Goal: Task Accomplishment & Management: Complete application form

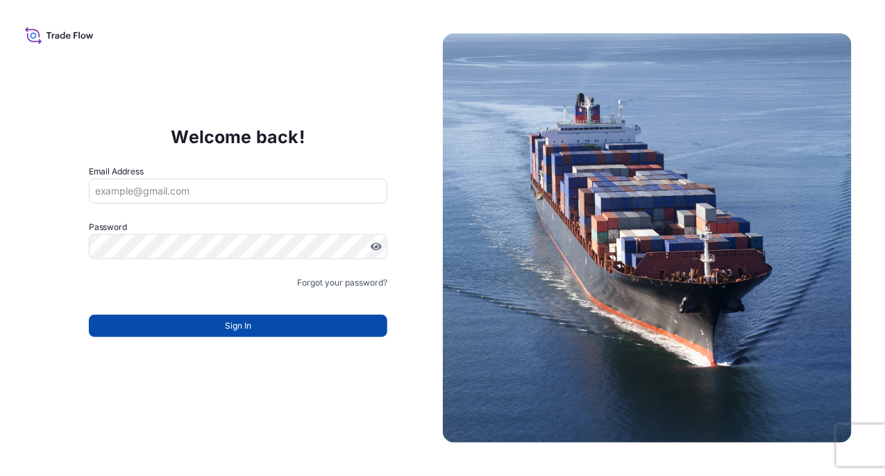
type input "mayying.pong@milliken.com"
click at [227, 324] on span "Sign In" at bounding box center [238, 326] width 26 height 14
type input "mayying.pong@milliken.com"
click at [274, 330] on button "Sign In" at bounding box center [238, 326] width 299 height 22
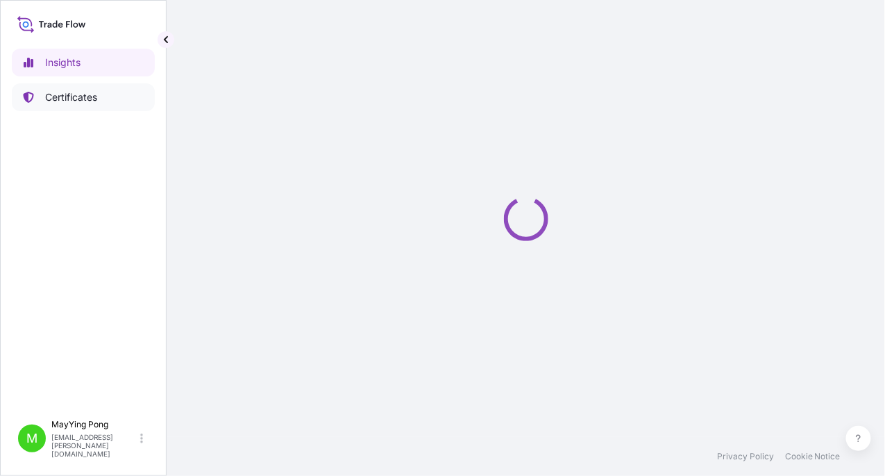
select select "2025"
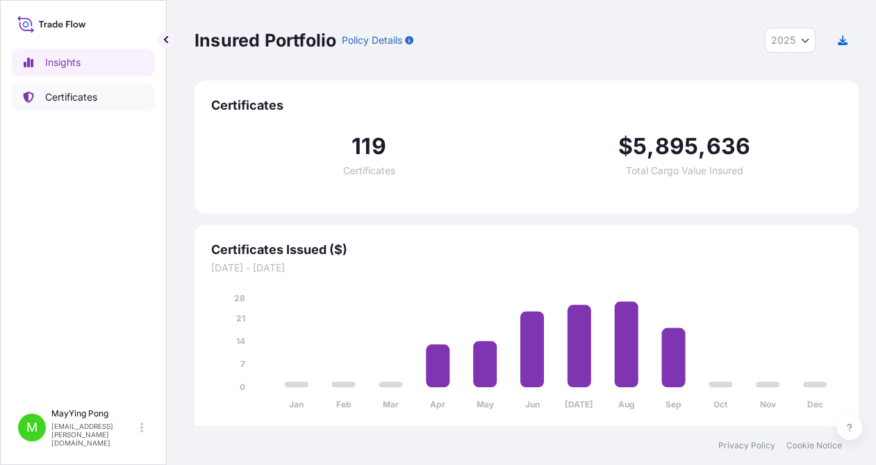
click at [87, 107] on link "Certificates" at bounding box center [83, 97] width 143 height 28
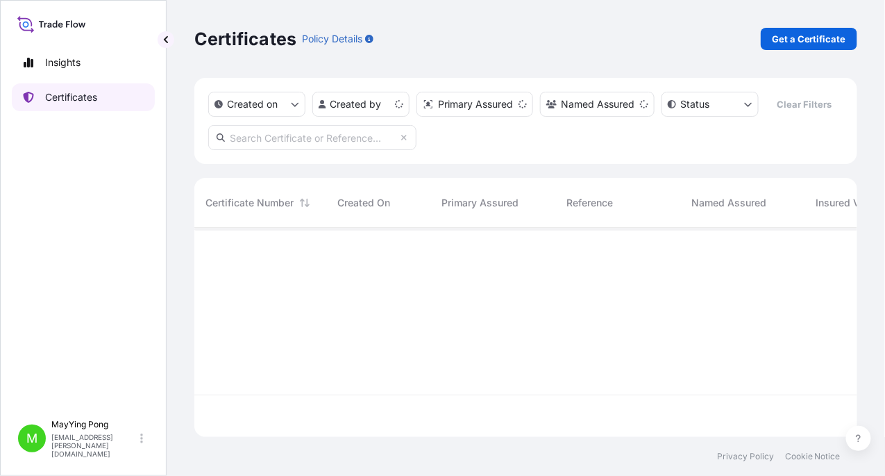
scroll to position [206, 653]
click at [803, 35] on p "Get a Certificate" at bounding box center [809, 39] width 74 height 14
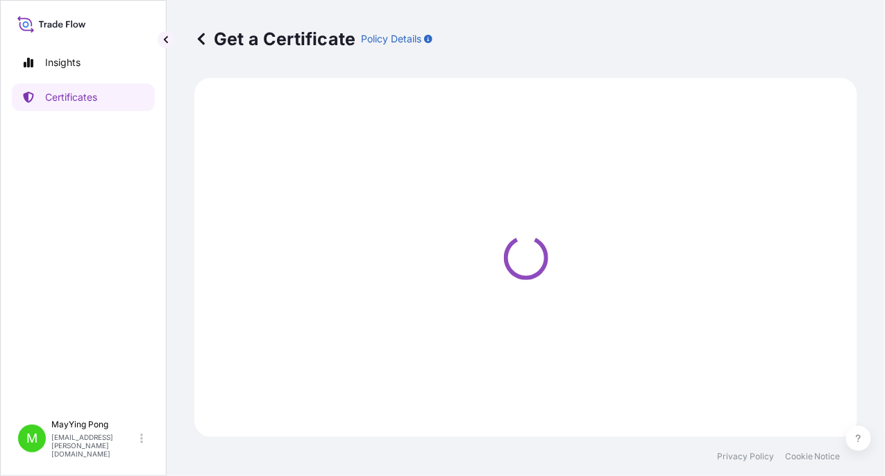
select select "Road / [GEOGRAPHIC_DATA]"
select select "Ocean Vessel"
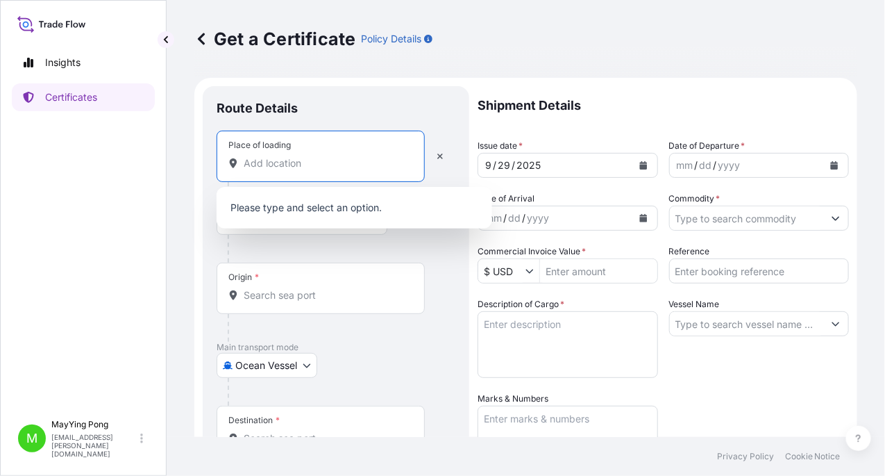
click at [296, 163] on input "Place of loading" at bounding box center [326, 163] width 164 height 14
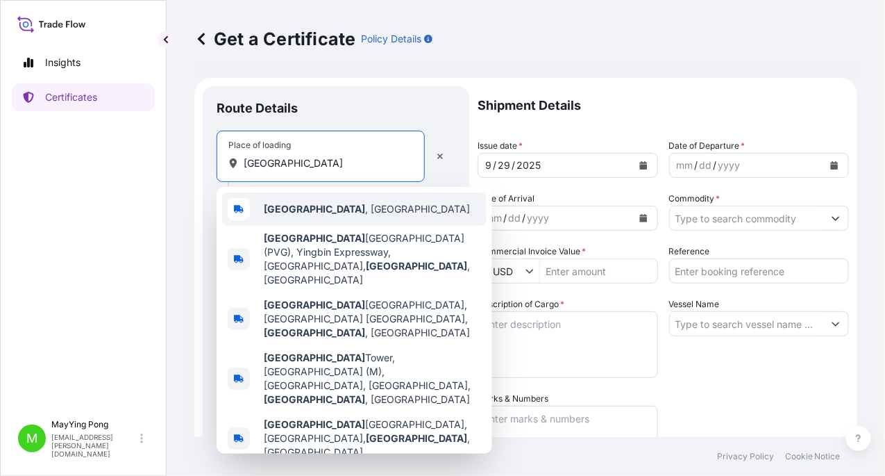
click at [296, 216] on div "[GEOGRAPHIC_DATA] , [GEOGRAPHIC_DATA]" at bounding box center [354, 208] width 265 height 33
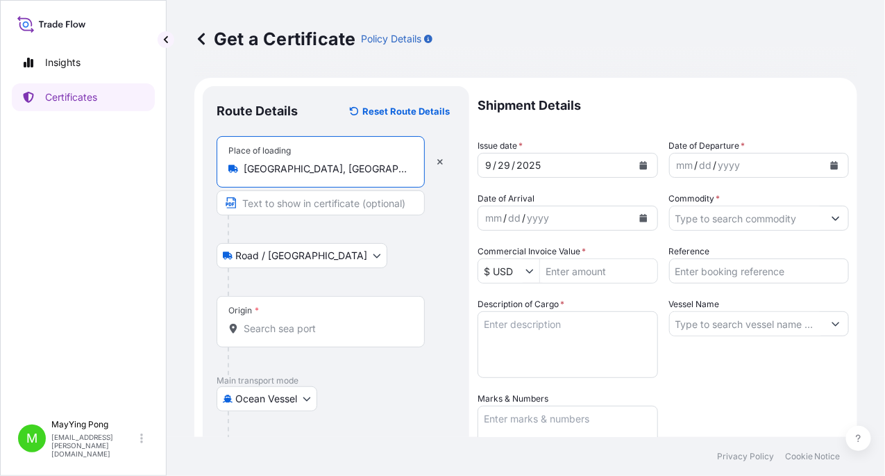
type input "[GEOGRAPHIC_DATA], [GEOGRAPHIC_DATA]"
click at [291, 318] on div "Origin *" at bounding box center [321, 321] width 208 height 51
click at [291, 321] on input "Origin *" at bounding box center [326, 328] width 164 height 14
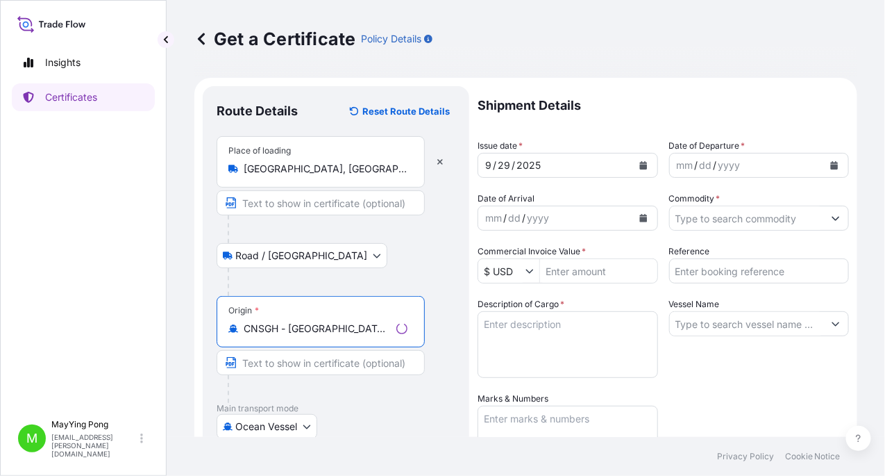
scroll to position [138, 0]
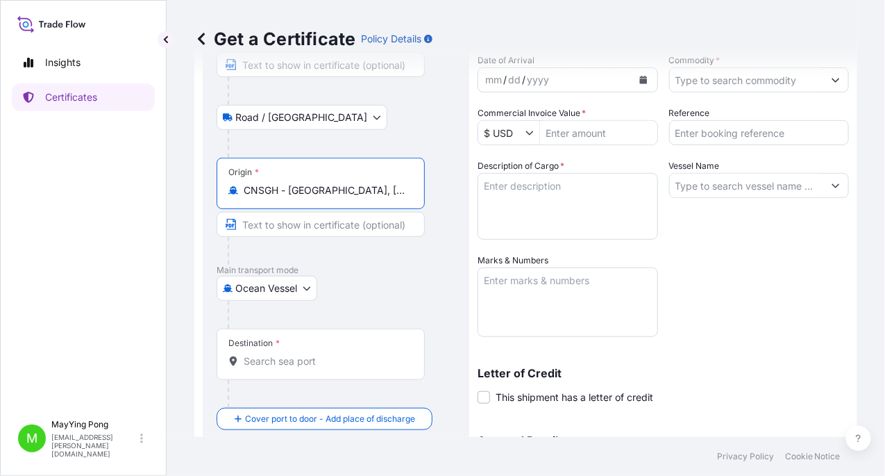
type input "CNSGH - [GEOGRAPHIC_DATA], [GEOGRAPHIC_DATA]"
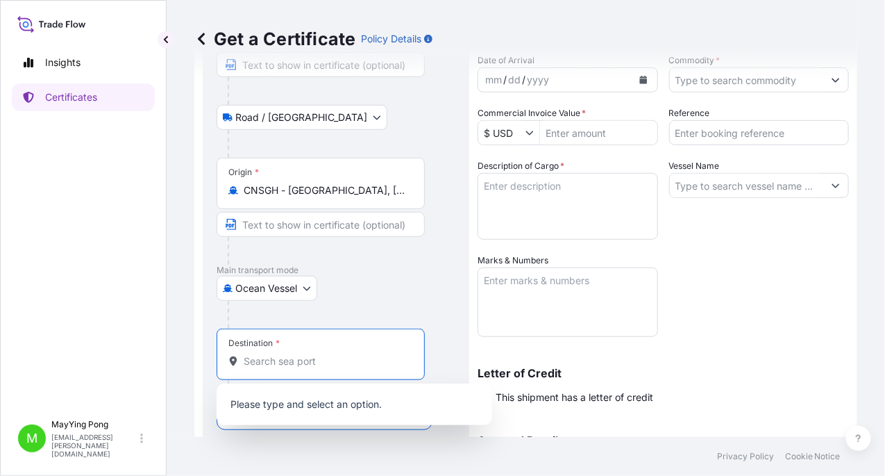
click at [286, 361] on input "Destination *" at bounding box center [326, 361] width 164 height 14
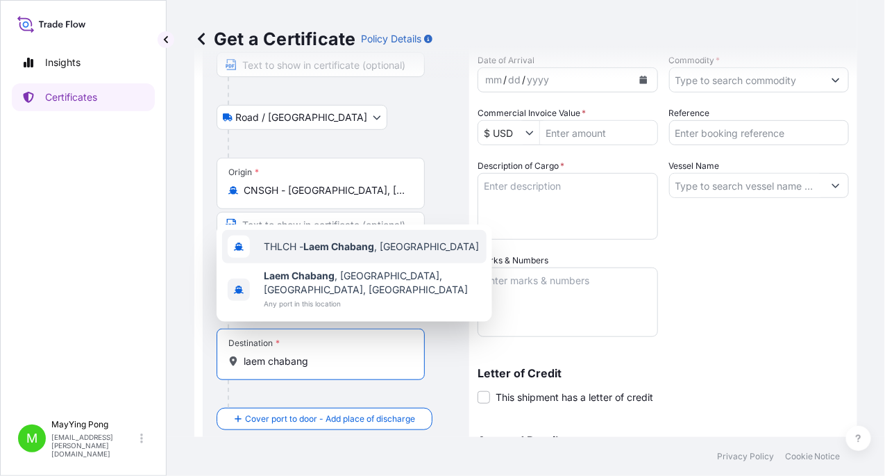
click at [319, 252] on span "THLCH - [GEOGRAPHIC_DATA] , [GEOGRAPHIC_DATA]" at bounding box center [371, 247] width 215 height 14
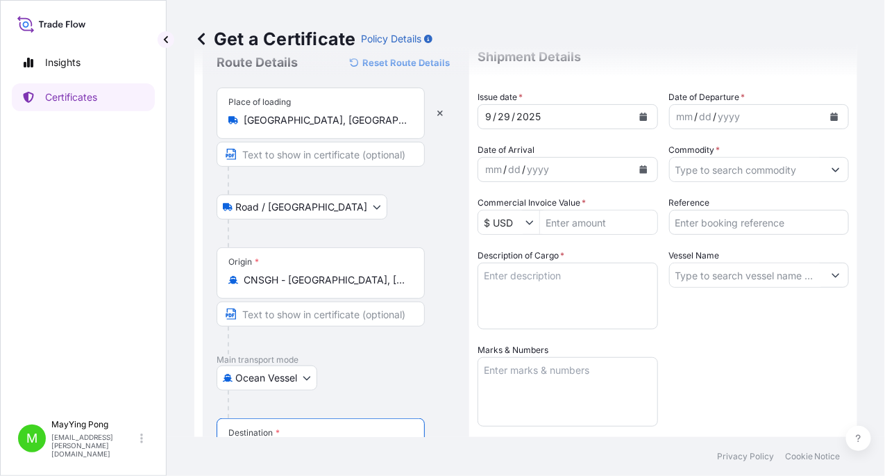
scroll to position [0, 0]
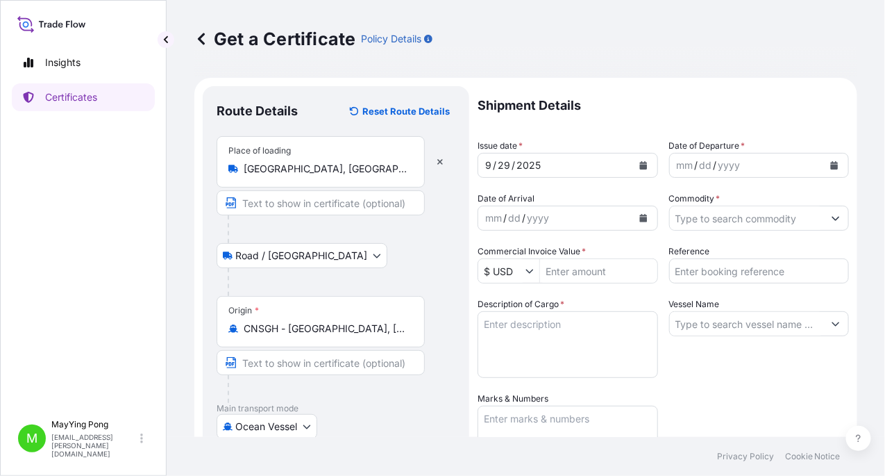
type input "THLCH - [GEOGRAPHIC_DATA], [GEOGRAPHIC_DATA]"
click at [639, 169] on icon "Calendar" at bounding box center [643, 165] width 8 height 8
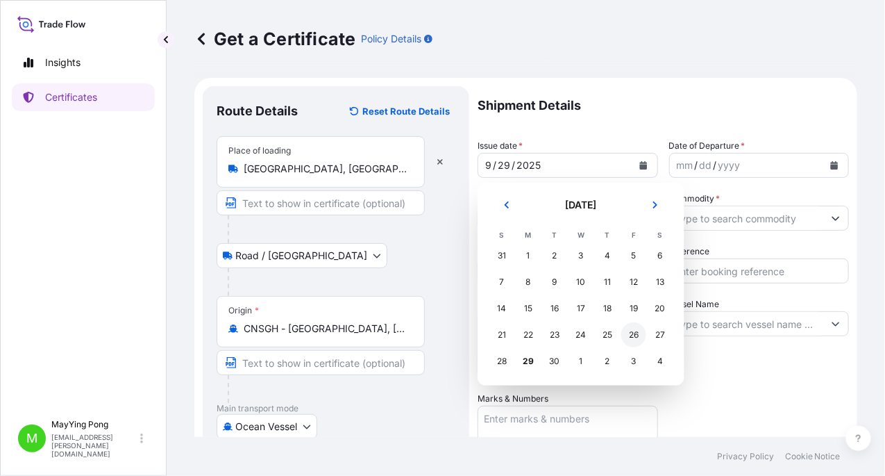
click at [631, 335] on div "26" at bounding box center [633, 334] width 25 height 25
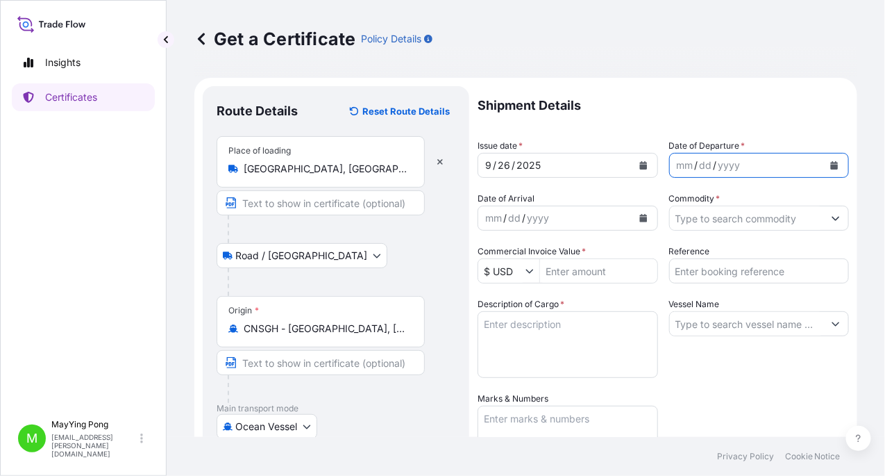
click at [823, 166] on button "Calendar" at bounding box center [834, 165] width 22 height 22
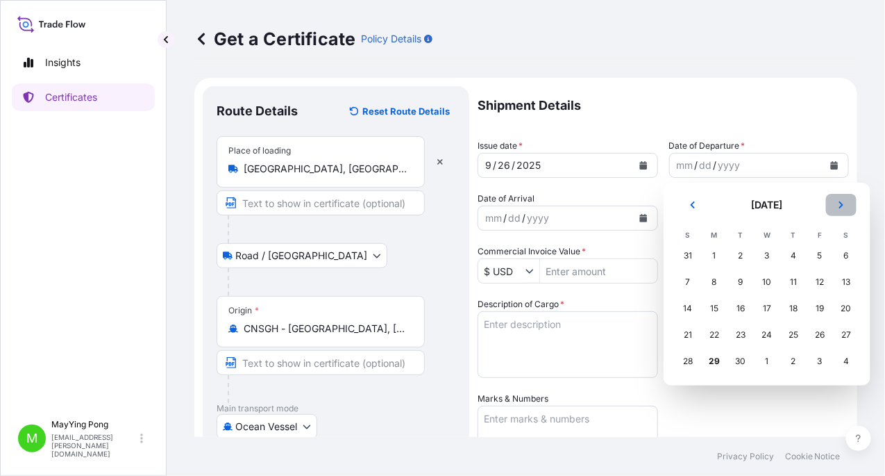
click at [842, 204] on icon "Next" at bounding box center [841, 204] width 4 height 7
click at [844, 257] on div "4" at bounding box center [846, 255] width 25 height 25
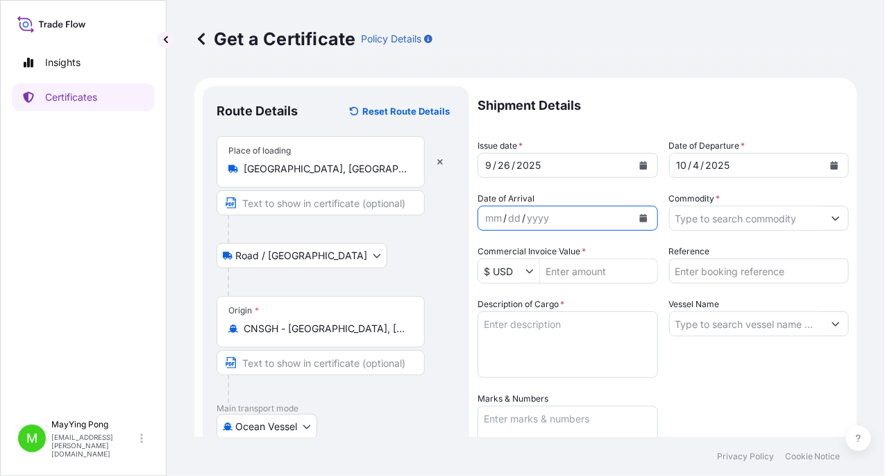
click at [639, 223] on button "Calendar" at bounding box center [644, 218] width 22 height 22
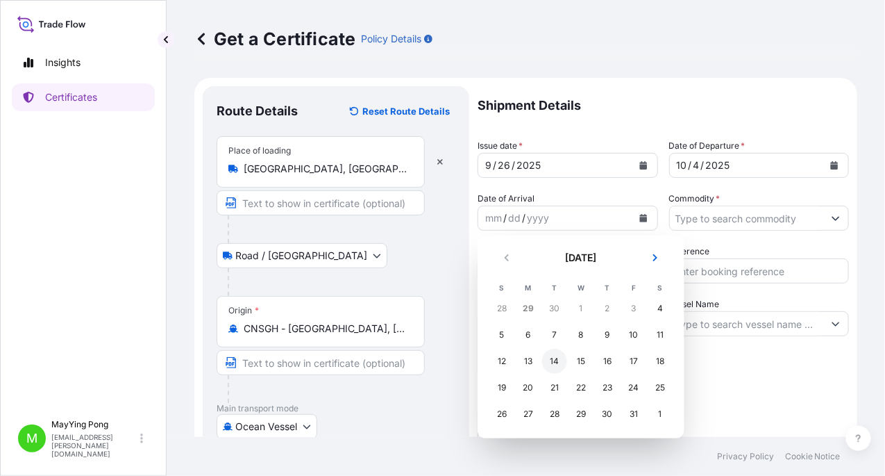
click at [553, 362] on div "14" at bounding box center [554, 361] width 25 height 25
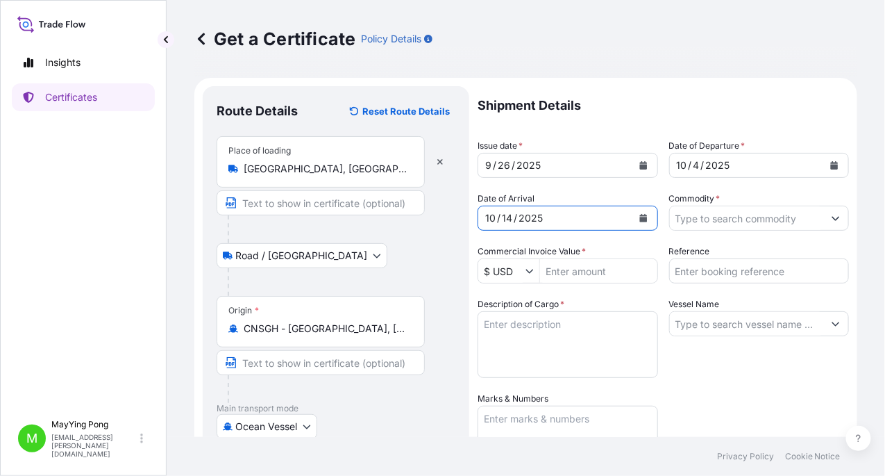
click at [686, 226] on input "Commodity *" at bounding box center [747, 218] width 154 height 25
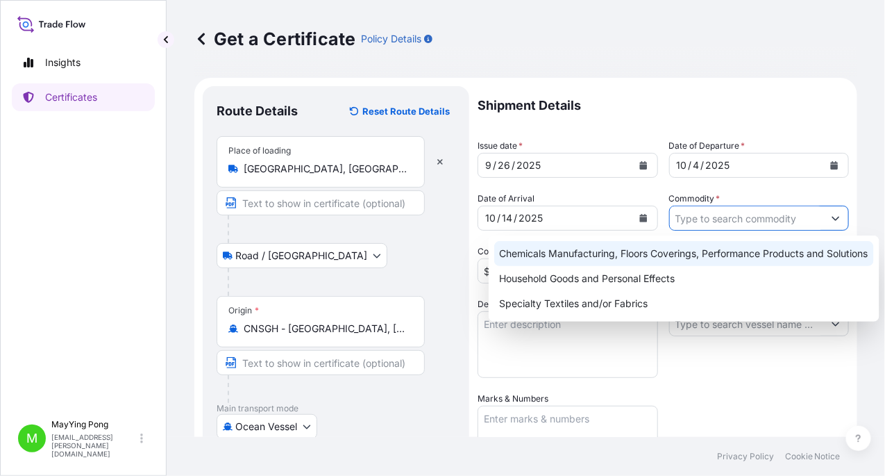
click at [655, 256] on div "Chemicals Manufacturing, Floors Coverings, Performance Products and Solutions" at bounding box center [684, 253] width 380 height 25
type input "Chemicals Manufacturing, Floors Coverings, Performance Products and Solutions"
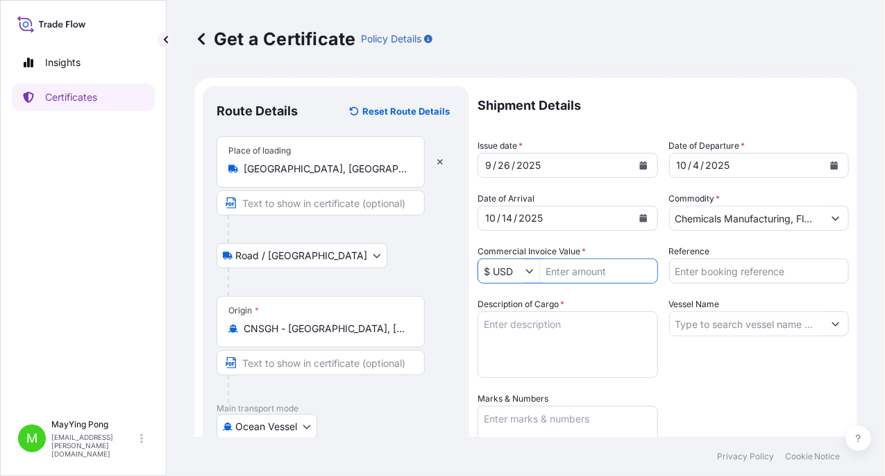
click at [571, 273] on input "Commercial Invoice Value *" at bounding box center [598, 270] width 117 height 25
type input "330,000"
click at [579, 328] on textarea "Description of Cargo *" at bounding box center [568, 344] width 181 height 67
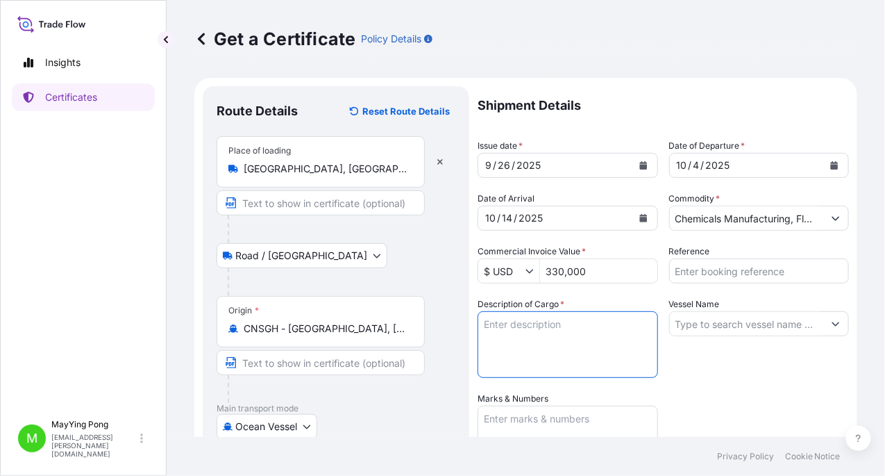
click at [624, 346] on textarea "Description of Cargo *" at bounding box center [568, 344] width 181 height 67
click at [740, 394] on div "Shipment Details Issue date * [DATE] Date of Departure * [DATE] Date of Arrival…" at bounding box center [663, 390] width 371 height 609
click at [694, 269] on input "Reference" at bounding box center [759, 270] width 181 height 25
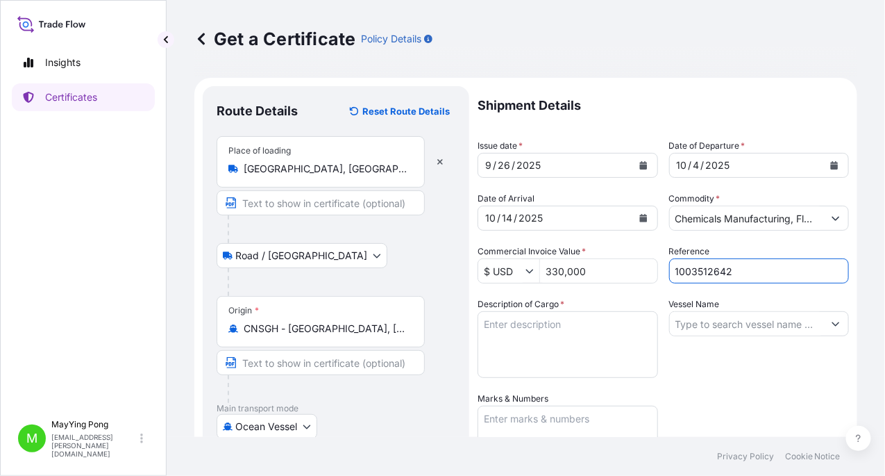
type input "1003512642"
click at [585, 328] on textarea "Description of Cargo *" at bounding box center [568, 344] width 181 height 67
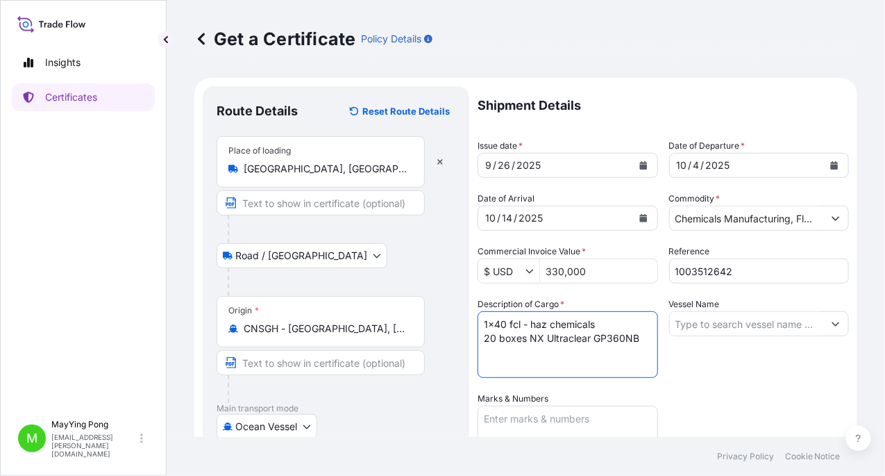
scroll to position [69, 0]
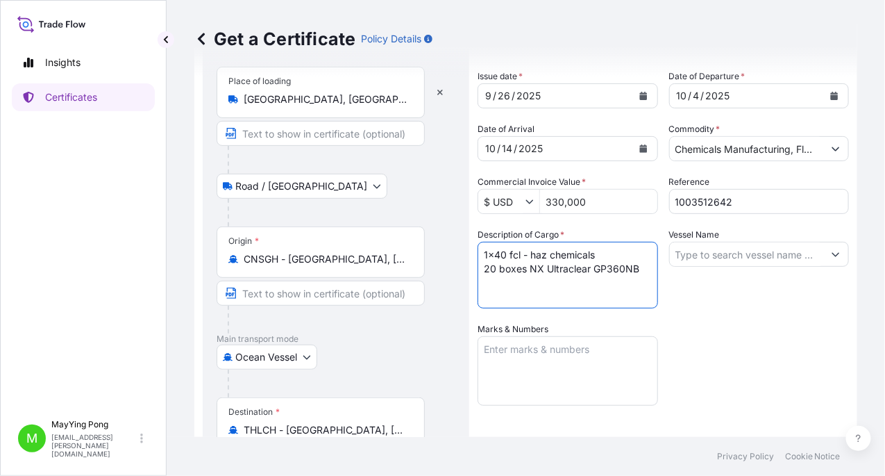
type textarea "1x40 fcl - haz chemicals 20 boxes NX Ultraclear GP360NB"
click at [769, 255] on input "Vessel Name" at bounding box center [747, 254] width 154 height 25
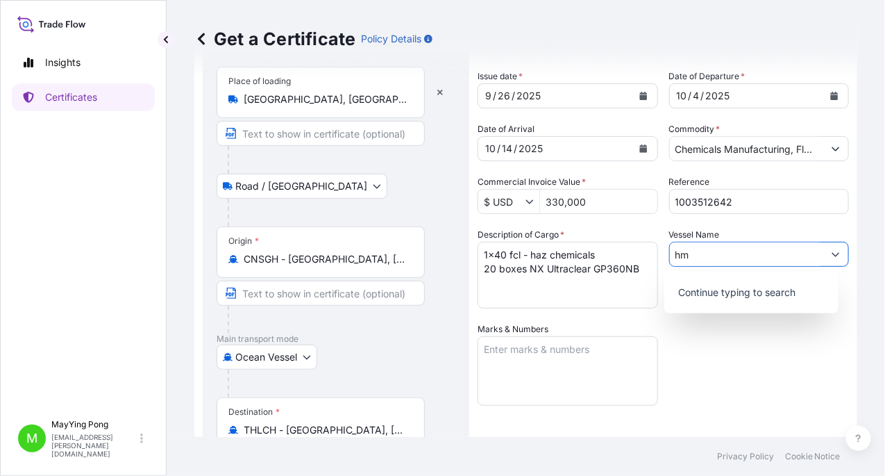
type input "h"
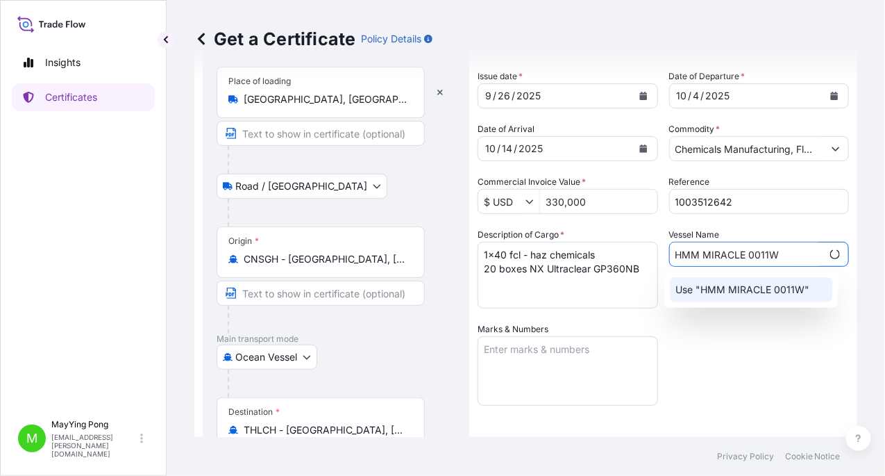
type input "HMM MIRACLE 0011W"
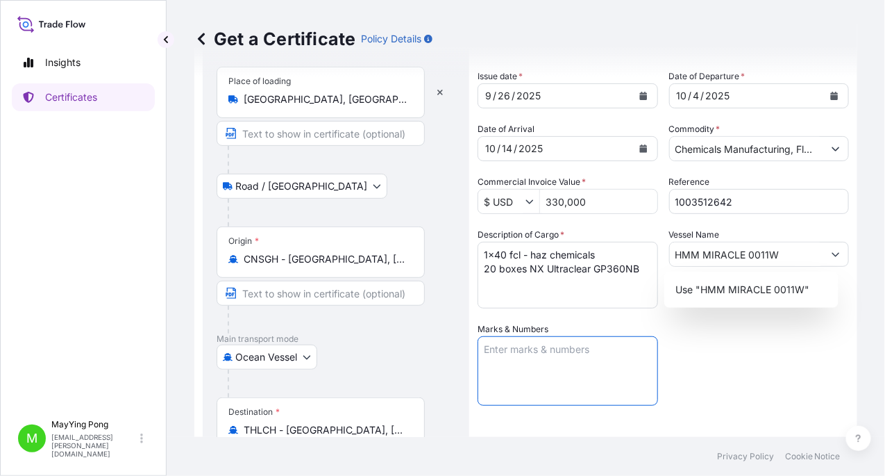
click at [597, 348] on textarea "Marks & Numbers" at bounding box center [568, 370] width 181 height 69
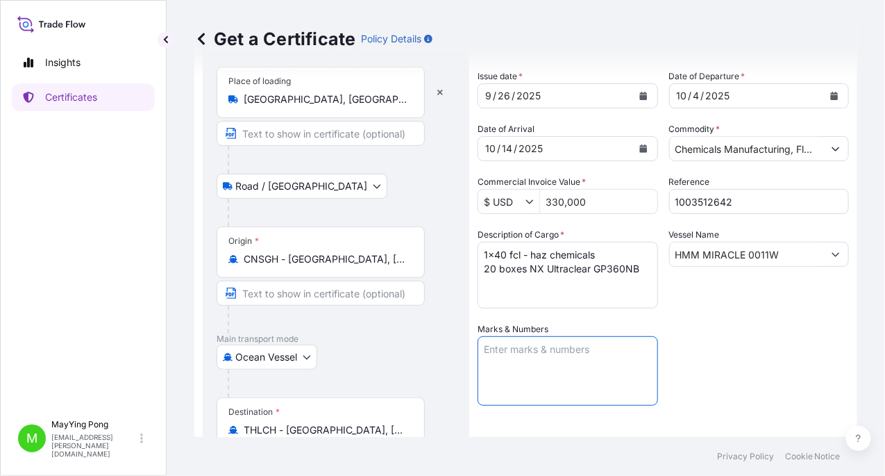
type textarea "R"
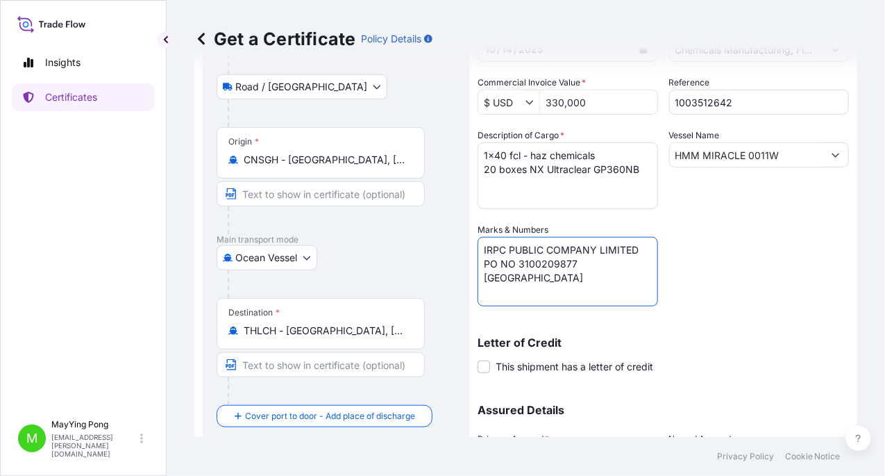
scroll to position [305, 0]
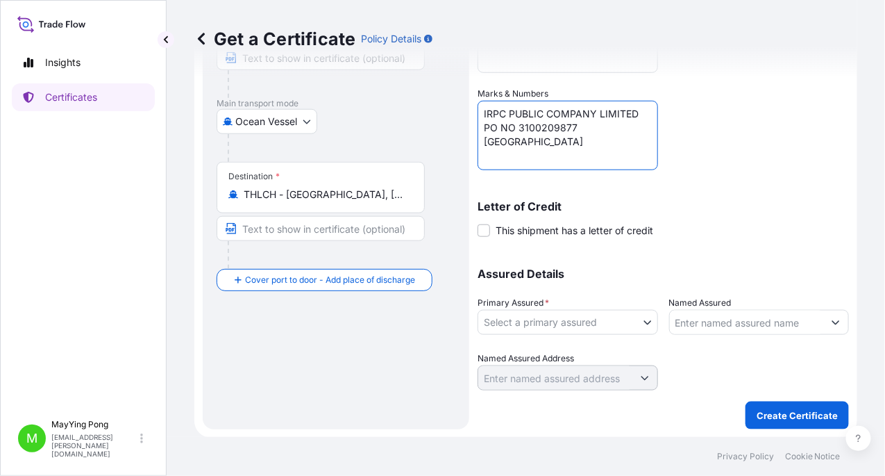
type textarea "IRPC PUBLIC COMPANY LIMITED PO NO 3100209877 [GEOGRAPHIC_DATA]"
click at [709, 353] on div at bounding box center [759, 370] width 181 height 39
click at [537, 324] on body "Insights Certificates M MayYing Pong [EMAIL_ADDRESS][PERSON_NAME][DOMAIN_NAME] …" at bounding box center [442, 238] width 885 height 476
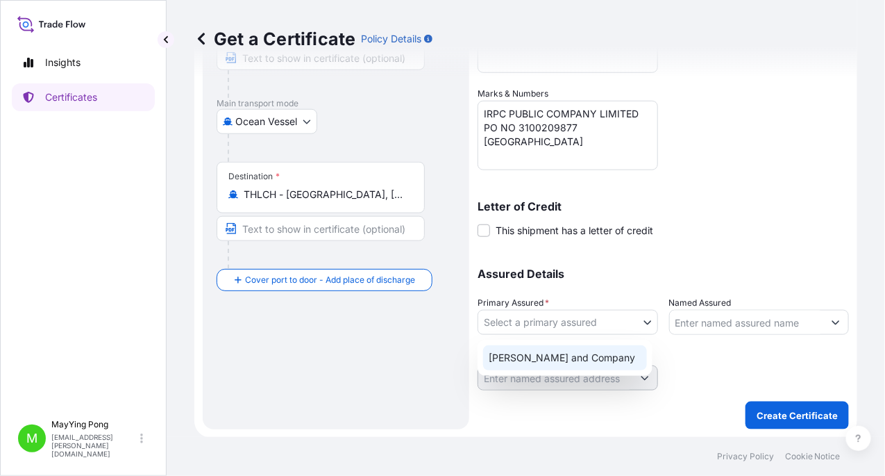
click at [554, 353] on div "[PERSON_NAME] and Company" at bounding box center [565, 357] width 164 height 25
select select "31531"
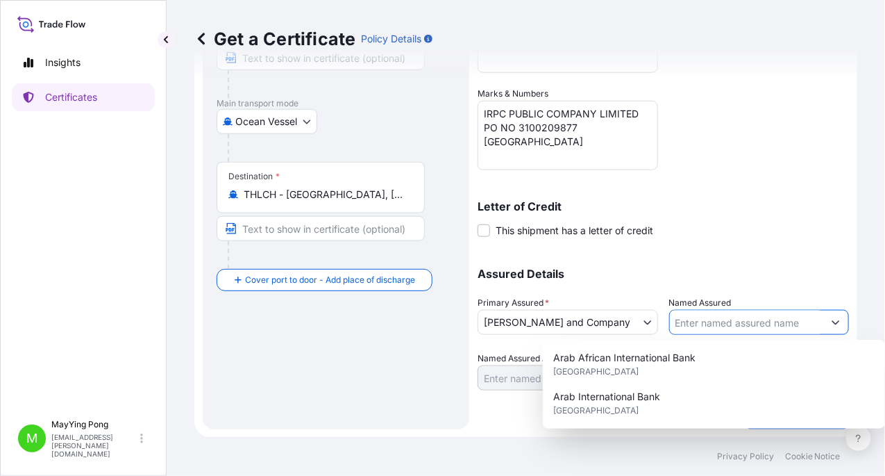
click at [717, 320] on input "Named Assured" at bounding box center [747, 322] width 154 height 25
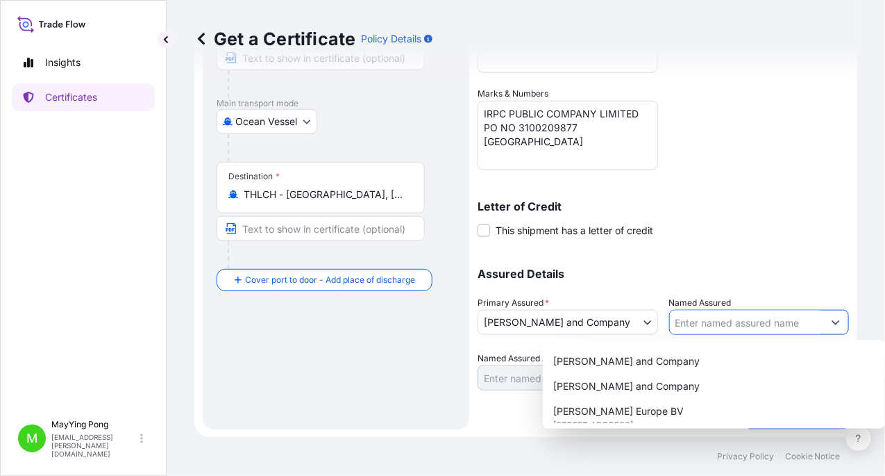
scroll to position [278, 0]
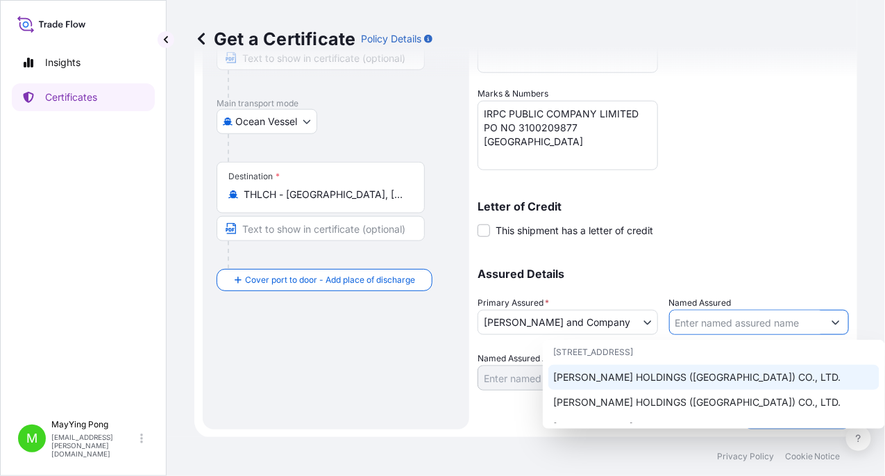
click at [702, 370] on span "[PERSON_NAME] HOLDINGS ([GEOGRAPHIC_DATA]) CO., LTD." at bounding box center [697, 377] width 287 height 14
type input "[PERSON_NAME] HOLDINGS ([GEOGRAPHIC_DATA]) CO., LTD."
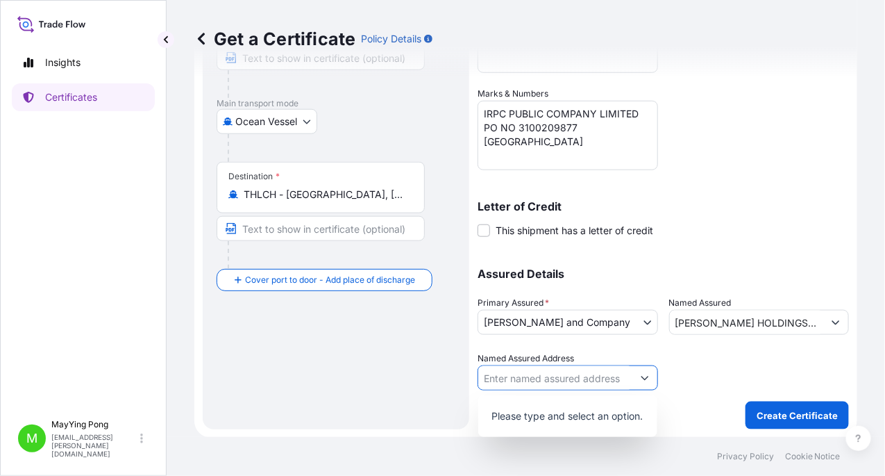
click at [635, 376] on button "Show suggestions" at bounding box center [645, 377] width 25 height 25
click at [739, 373] on div at bounding box center [759, 370] width 181 height 39
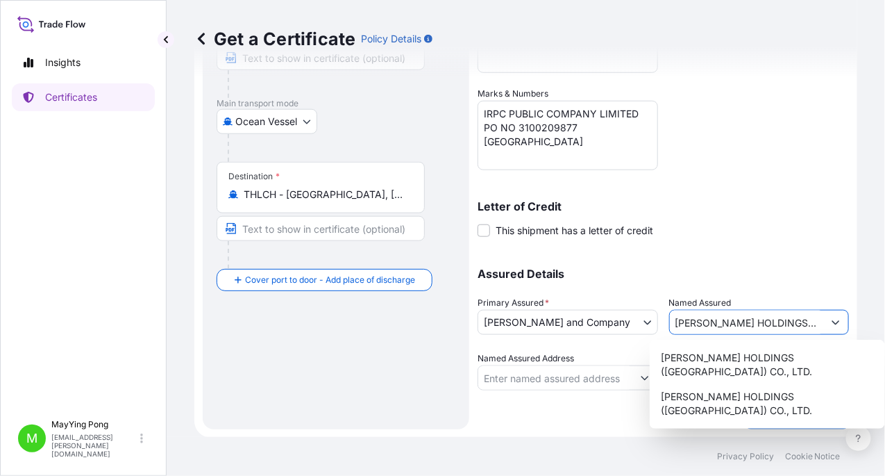
click at [733, 319] on input "[PERSON_NAME] HOLDINGS ([GEOGRAPHIC_DATA]) CO., LTD." at bounding box center [747, 322] width 154 height 25
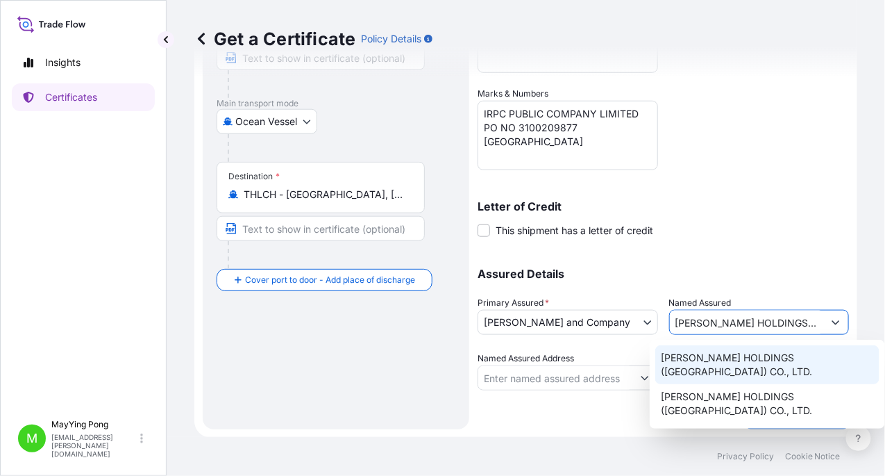
click at [734, 355] on span "[PERSON_NAME] HOLDINGS ([GEOGRAPHIC_DATA]) CO., LTD." at bounding box center [767, 365] width 213 height 28
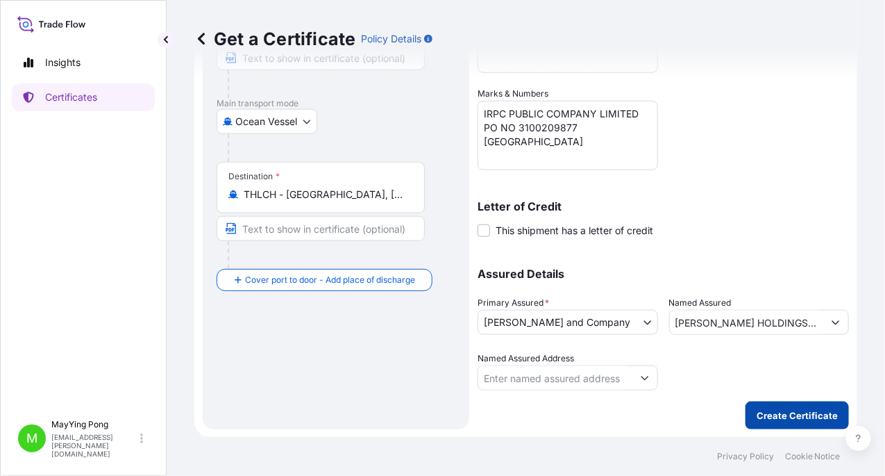
click at [782, 418] on p "Create Certificate" at bounding box center [797, 415] width 81 height 14
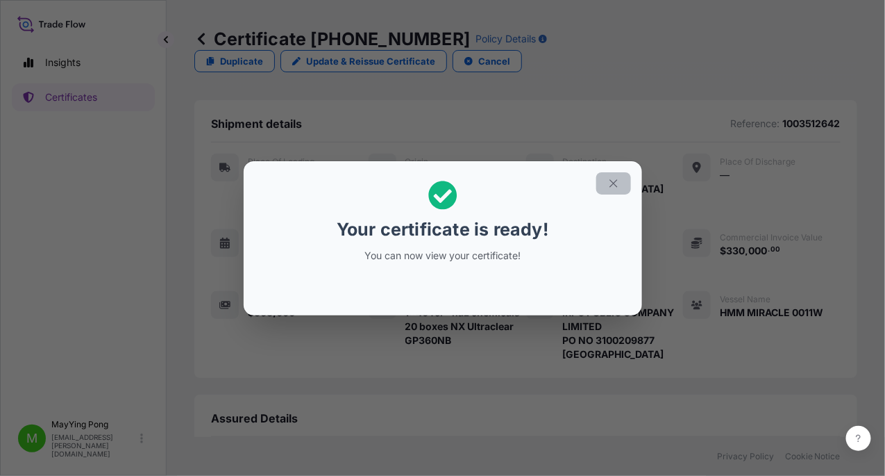
click at [608, 177] on icon "button" at bounding box center [614, 183] width 12 height 12
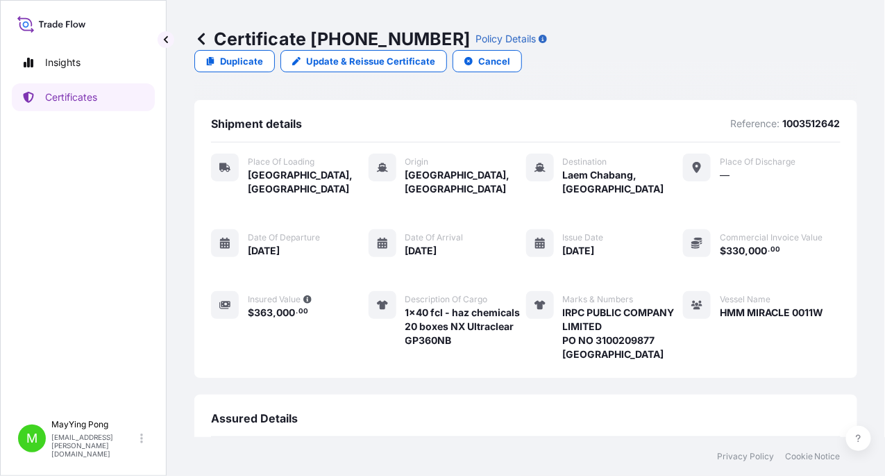
scroll to position [192, 0]
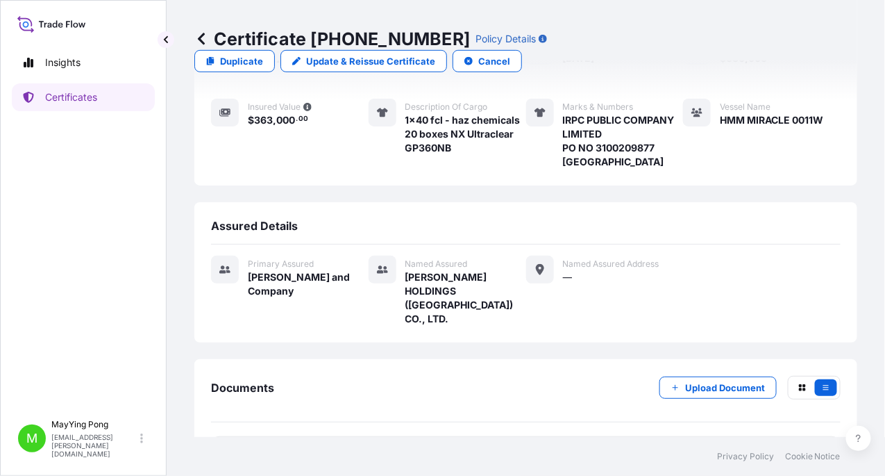
click at [278, 447] on span "Certificate" at bounding box center [273, 454] width 50 height 14
click at [242, 447] on div "PDF Certificate" at bounding box center [260, 454] width 75 height 14
